Goal: Task Accomplishment & Management: Use online tool/utility

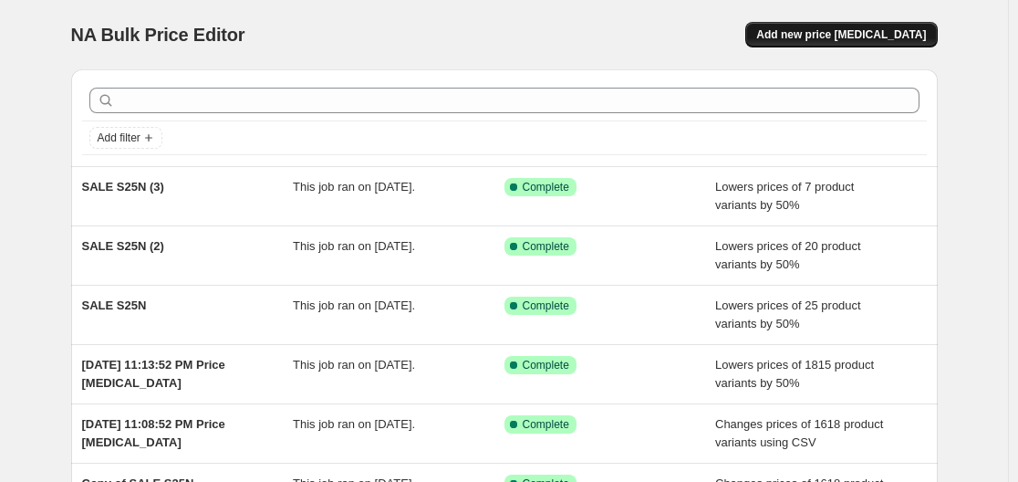
click at [914, 30] on span "Add new price change job" at bounding box center [842, 34] width 170 height 15
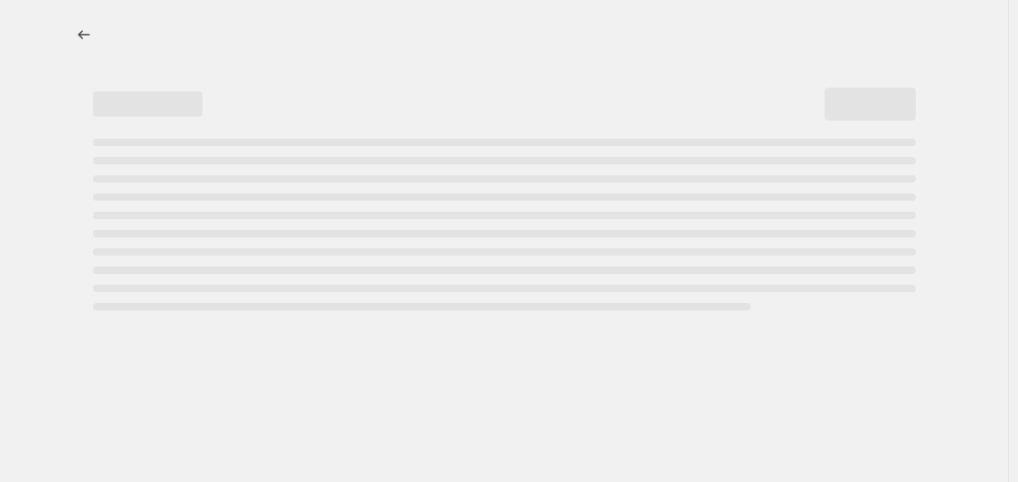
select select "percentage"
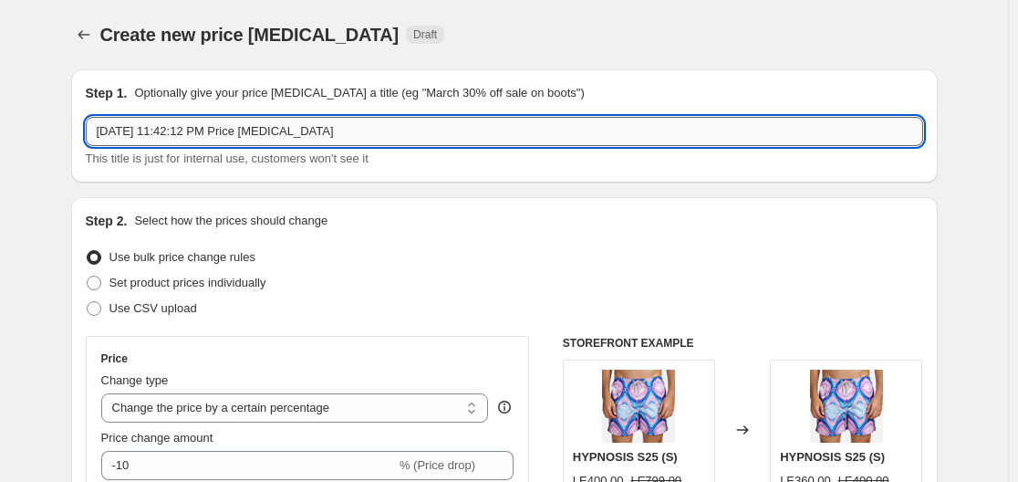
click at [206, 131] on input "Sep 8, 2025, 11:42:12 PM Price change job" at bounding box center [505, 131] width 838 height 29
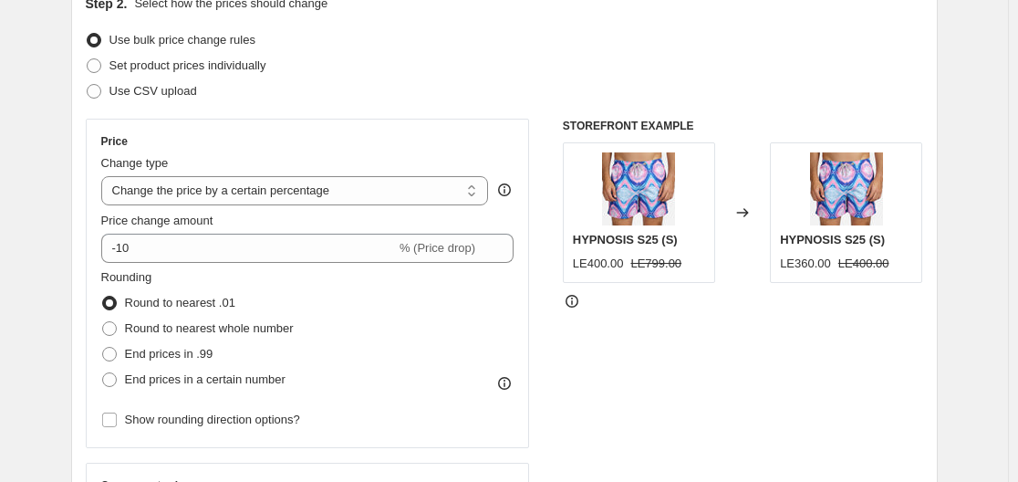
scroll to position [173, 0]
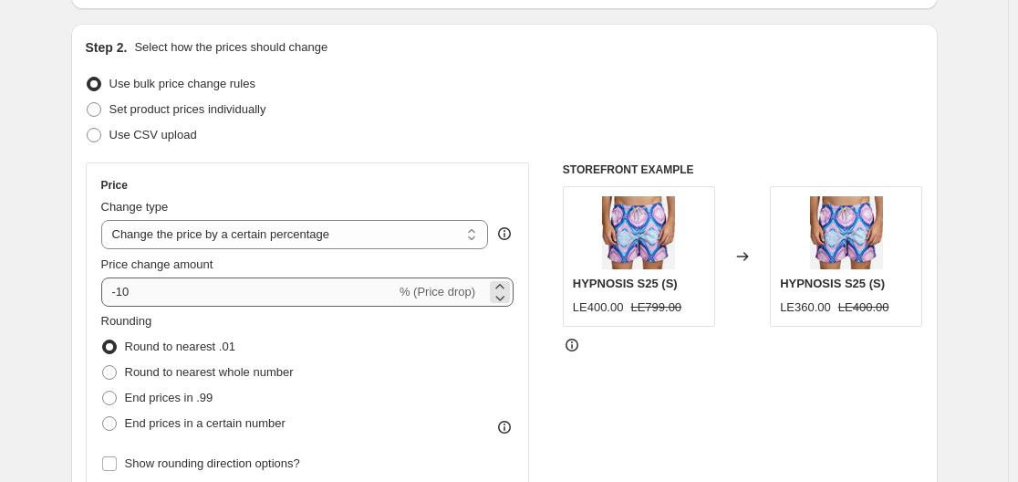
type input "SALE S25N 60%"
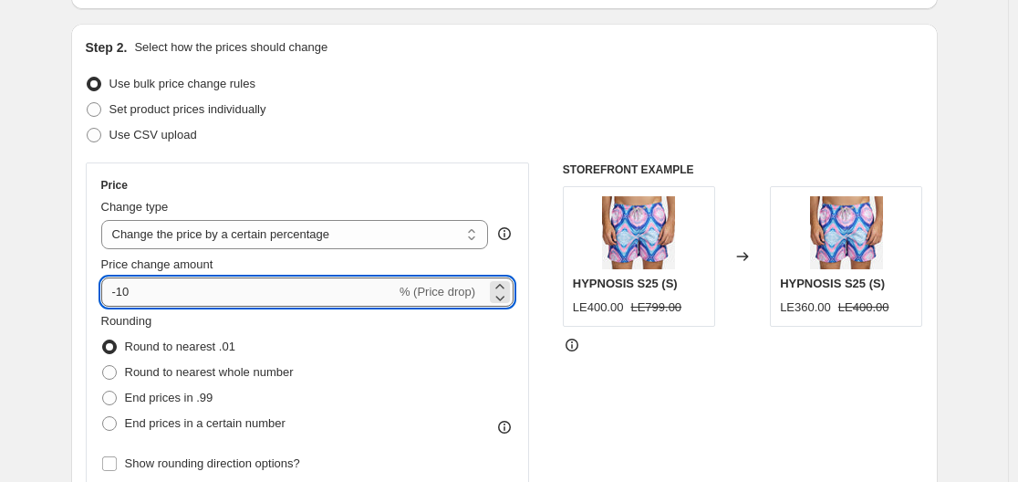
drag, startPoint x: 208, startPoint y: 283, endPoint x: 120, endPoint y: 297, distance: 88.8
click at [120, 297] on input "-10" at bounding box center [248, 291] width 295 height 29
type input "-60"
click at [742, 428] on div "STOREFRONT EXAMPLE HYPNOSIS S25 (S) LE400.00 LE799.00 Changed to HYPNOSIS S25 (…" at bounding box center [743, 385] width 360 height 447
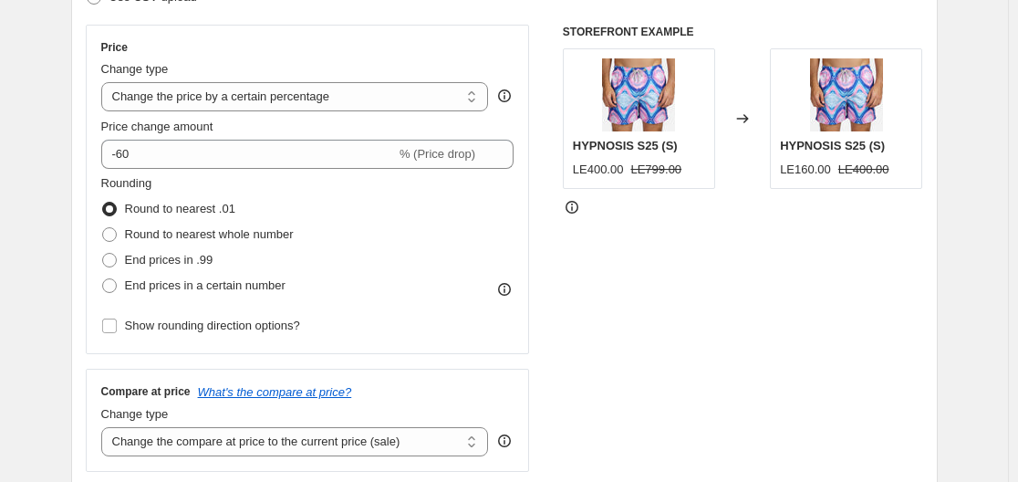
scroll to position [322, 0]
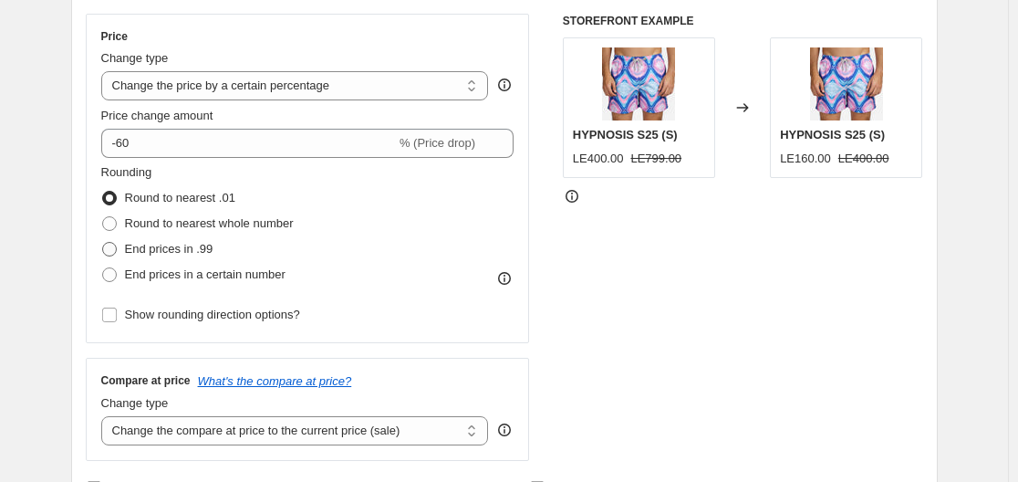
click at [185, 257] on span "End prices in .99" at bounding box center [169, 249] width 89 height 18
click at [103, 243] on input "End prices in .99" at bounding box center [102, 242] width 1 height 1
radio input "true"
click at [240, 225] on span "Round to nearest whole number" at bounding box center [209, 223] width 169 height 14
click at [103, 217] on input "Round to nearest whole number" at bounding box center [102, 216] width 1 height 1
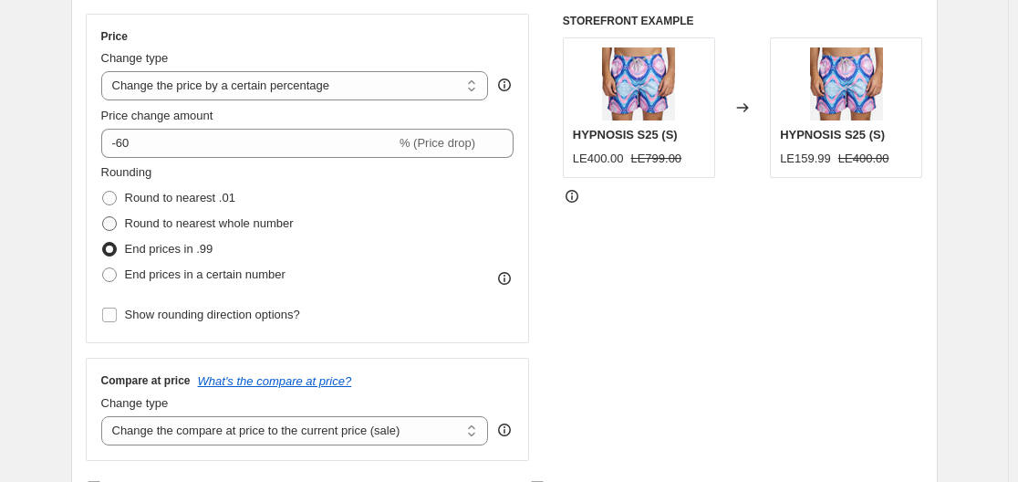
radio input "true"
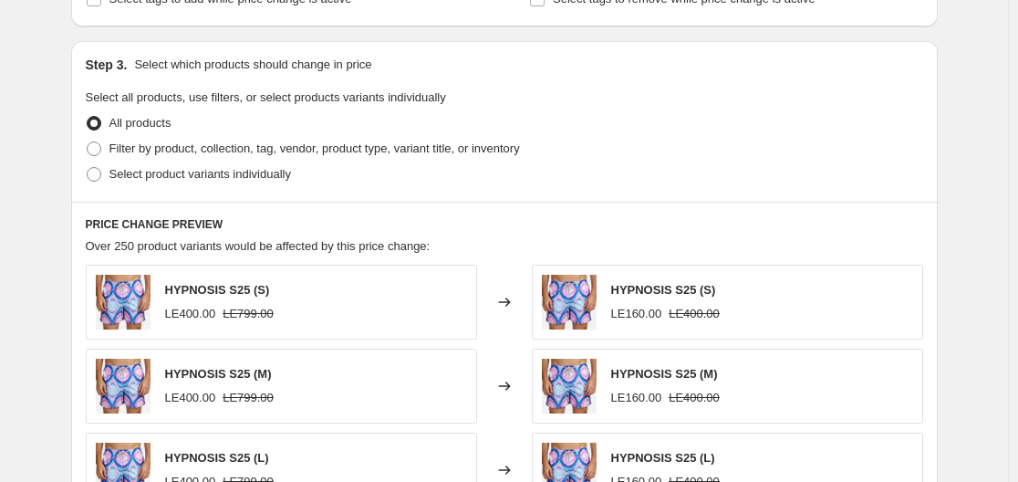
scroll to position [819, 0]
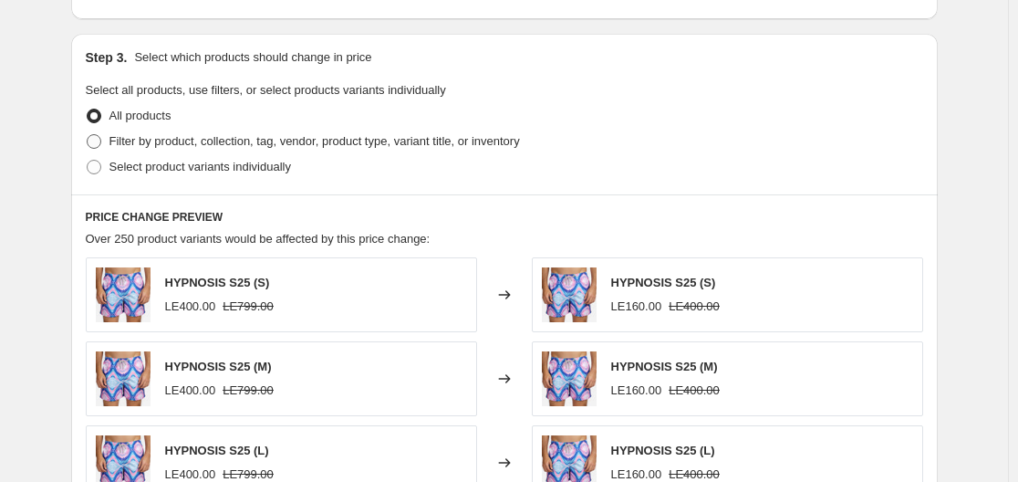
click at [305, 130] on label "Filter by product, collection, tag, vendor, product type, variant title, or inv…" at bounding box center [303, 142] width 434 height 26
click at [88, 134] on input "Filter by product, collection, tag, vendor, product type, variant title, or inv…" at bounding box center [87, 134] width 1 height 1
radio input "true"
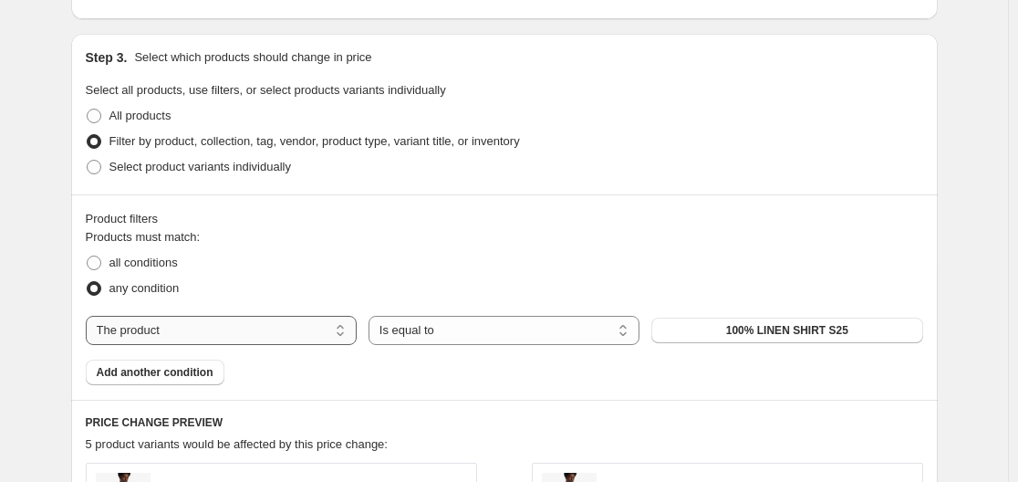
click at [181, 339] on select "The product The product's collection The product's tag The product's vendor The…" at bounding box center [221, 330] width 271 height 29
select select "collection"
click at [776, 340] on button "Best Selling" at bounding box center [787, 331] width 271 height 26
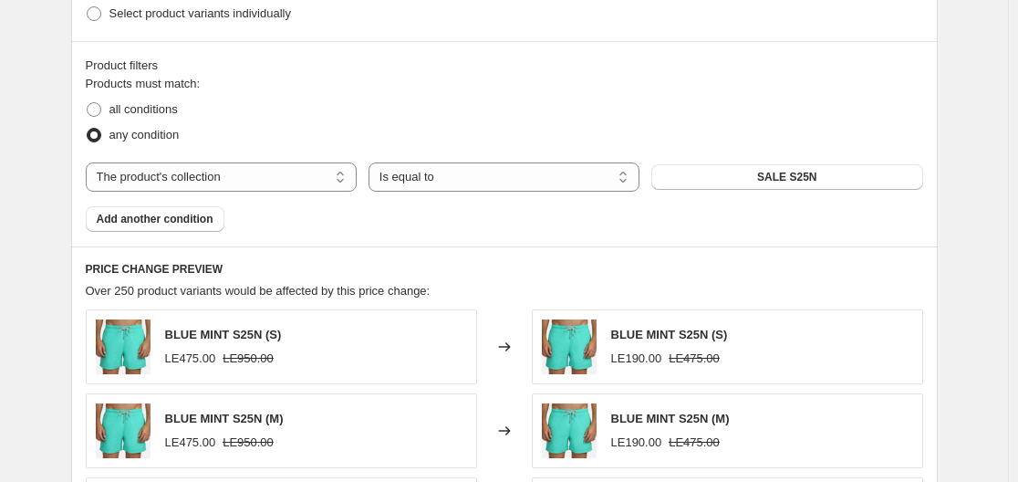
scroll to position [952, 0]
